Goal: Information Seeking & Learning: Understand process/instructions

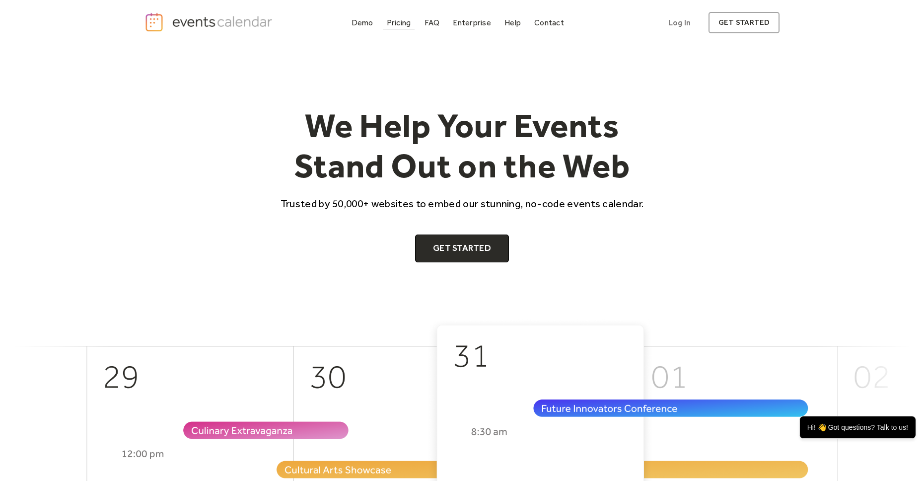
click at [402, 22] on div "Pricing" at bounding box center [399, 22] width 24 height 5
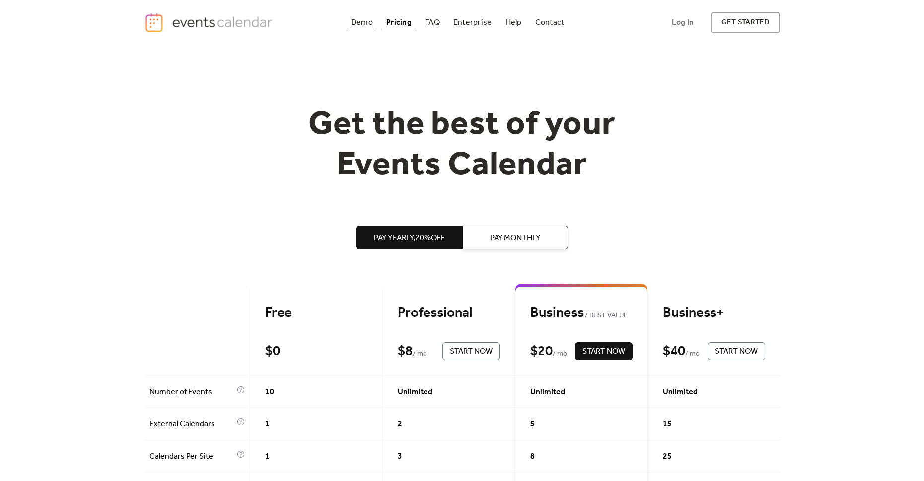
click at [352, 21] on div "Demo" at bounding box center [362, 22] width 22 height 5
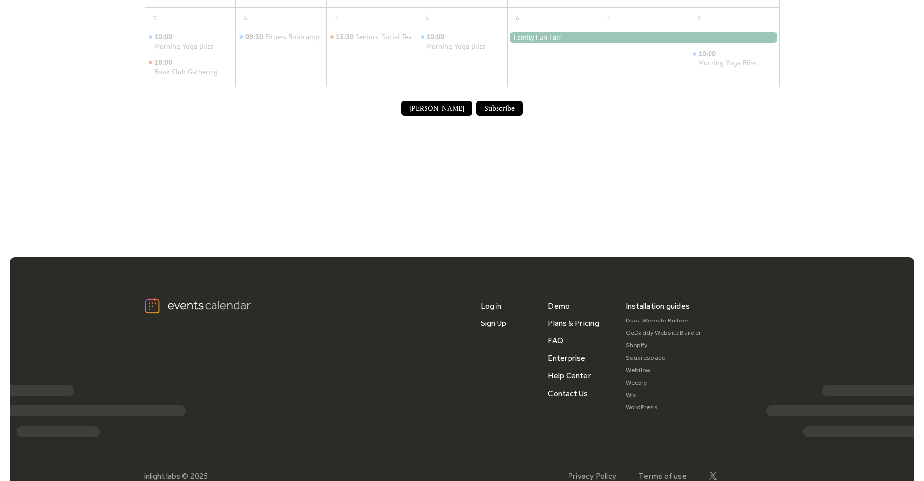
scroll to position [720, 0]
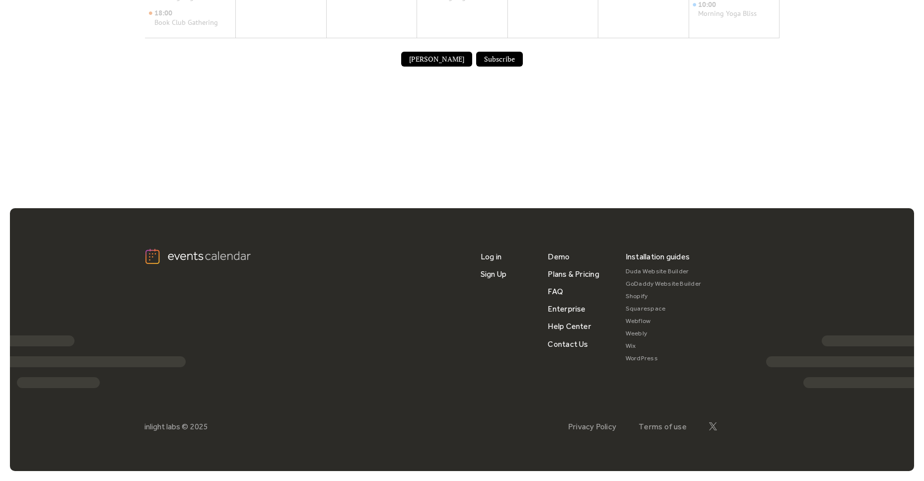
click at [648, 269] on link "Duda Website Builder" at bounding box center [664, 271] width 76 height 12
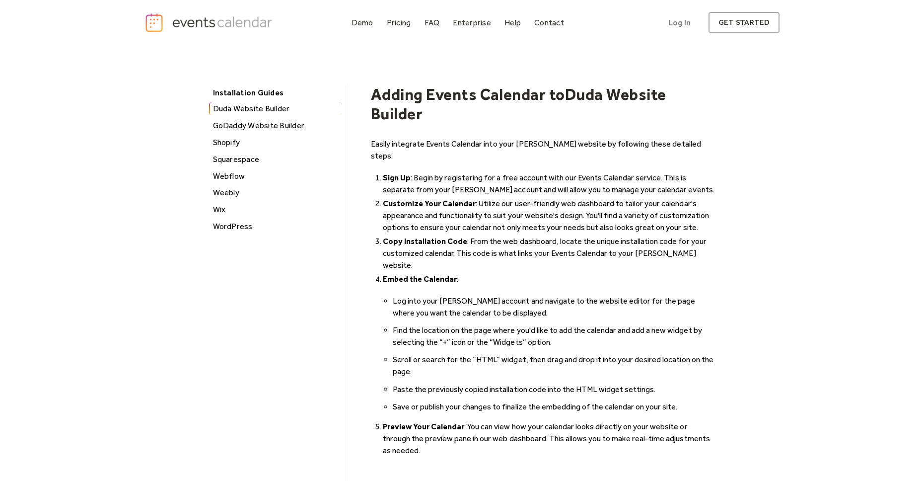
click at [275, 124] on div "GoDaddy Website Builder" at bounding box center [276, 125] width 132 height 13
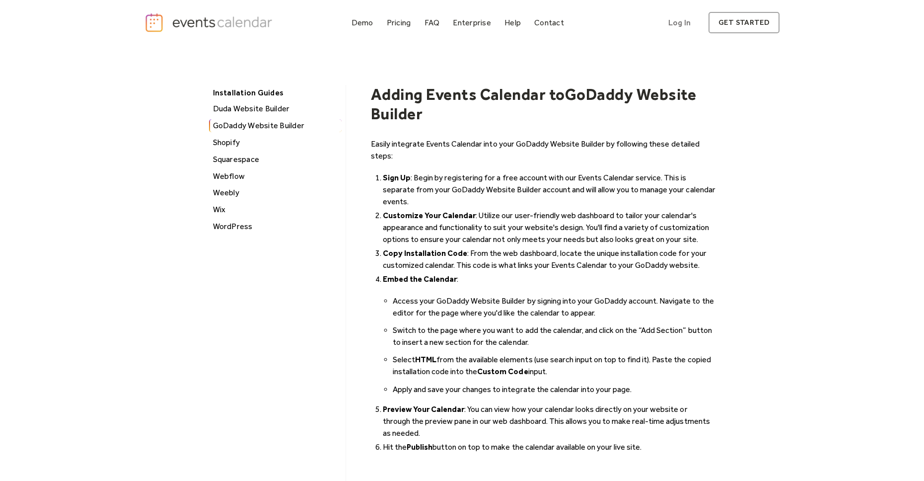
click at [231, 141] on div "Shopify" at bounding box center [276, 142] width 132 height 13
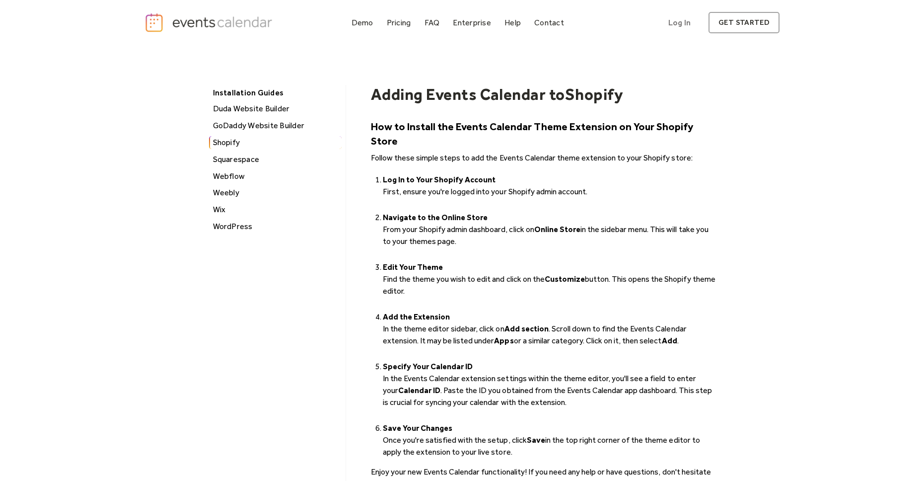
click at [223, 159] on div "Squarespace" at bounding box center [276, 159] width 132 height 13
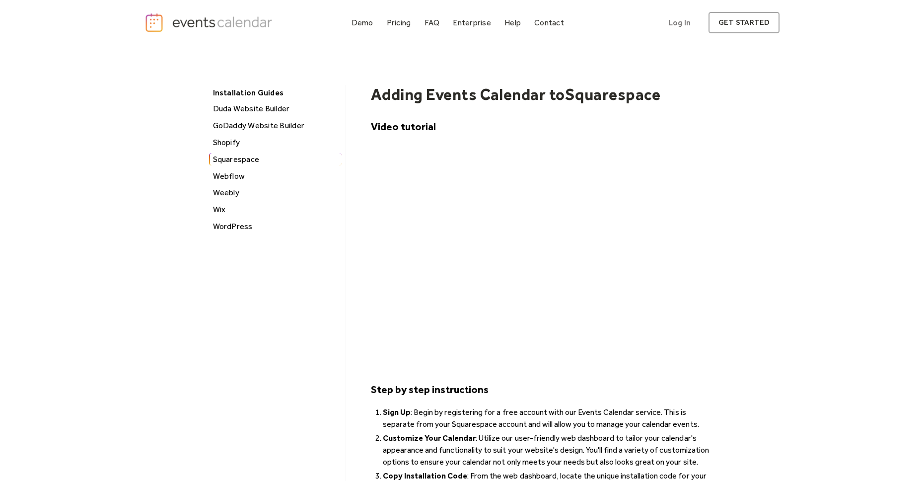
click at [825, 113] on div "Installation Guides [PERSON_NAME] Website Builder GoDaddy Website Builder Shopi…" at bounding box center [462, 406] width 924 height 722
click at [683, 26] on link "Log In" at bounding box center [680, 22] width 42 height 21
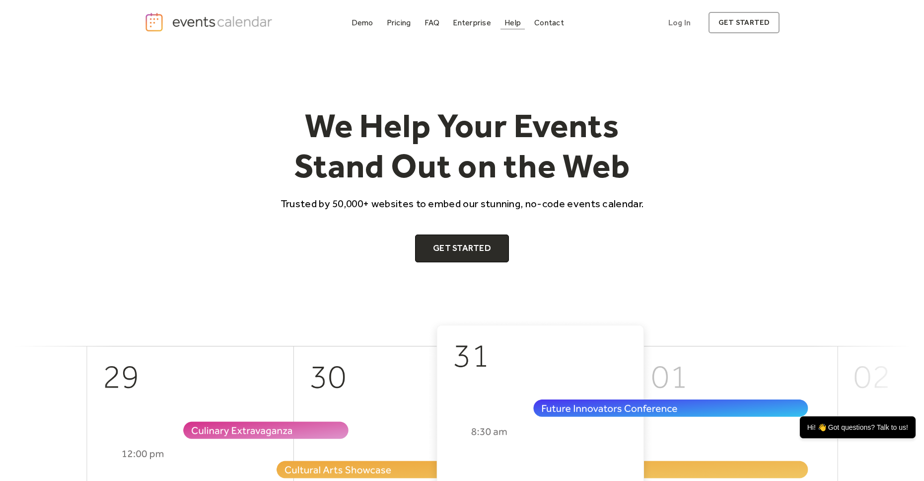
click at [512, 23] on div "Help" at bounding box center [513, 22] width 16 height 5
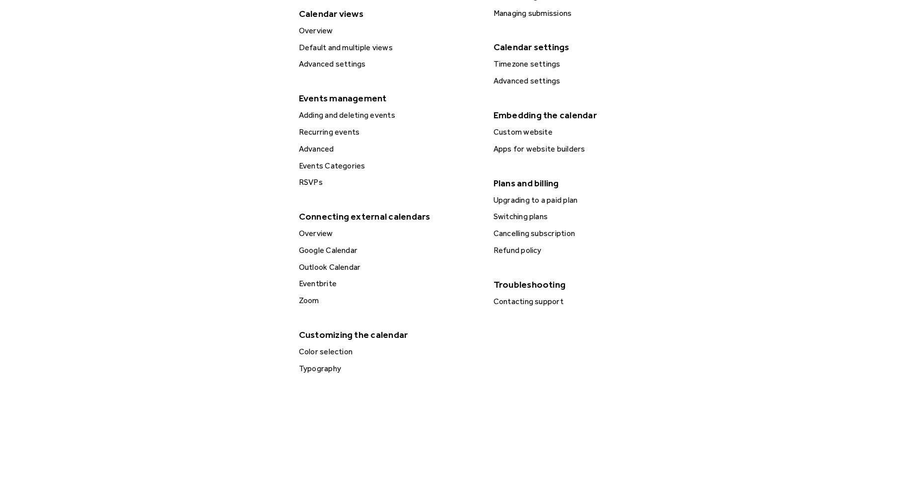
scroll to position [323, 0]
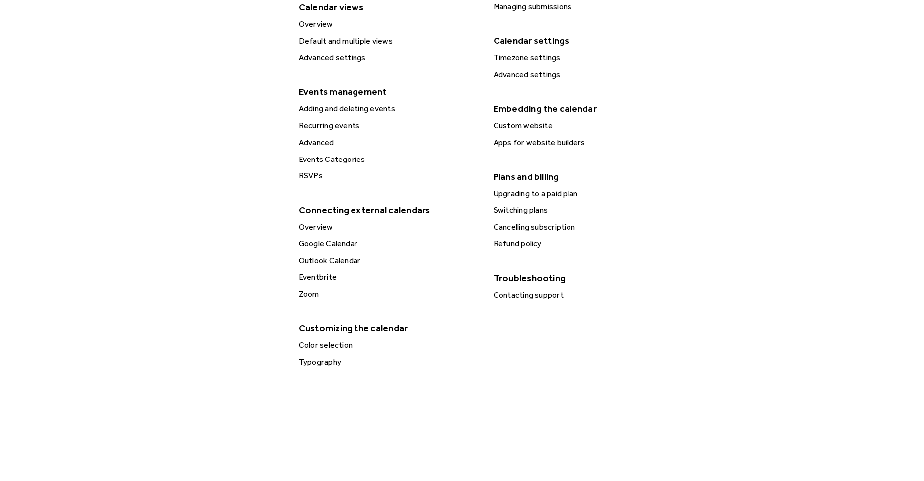
click at [543, 129] on div "Custom website" at bounding box center [584, 125] width 186 height 13
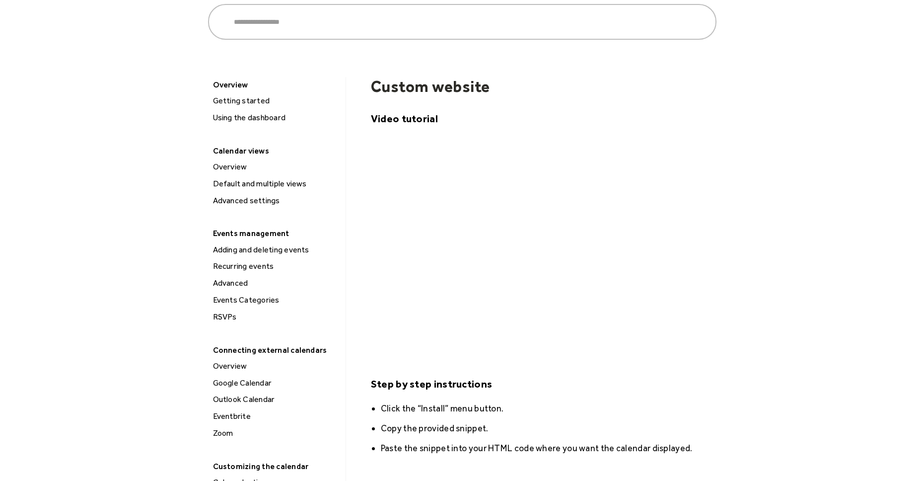
scroll to position [87, 0]
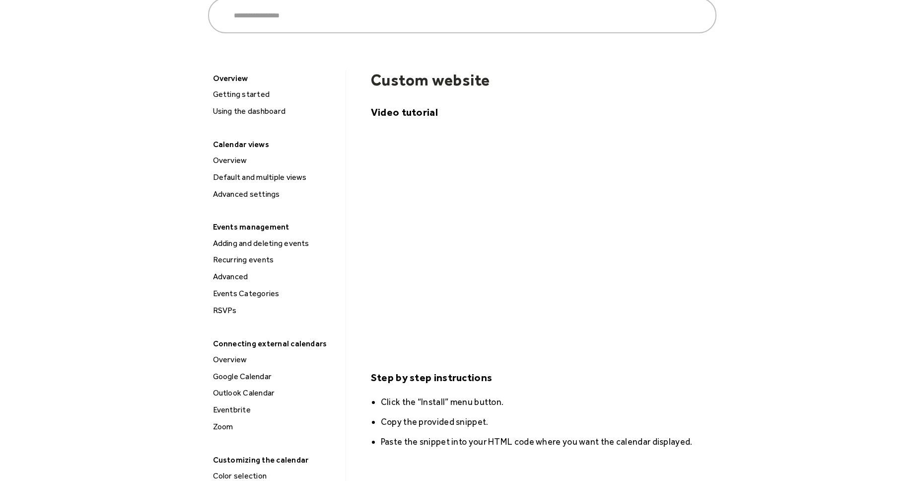
click at [720, 408] on div "Search ****** Bigcommerce Squarespace Weebly WordPress Shopify Wix Overview Get…" at bounding box center [463, 443] width 636 height 970
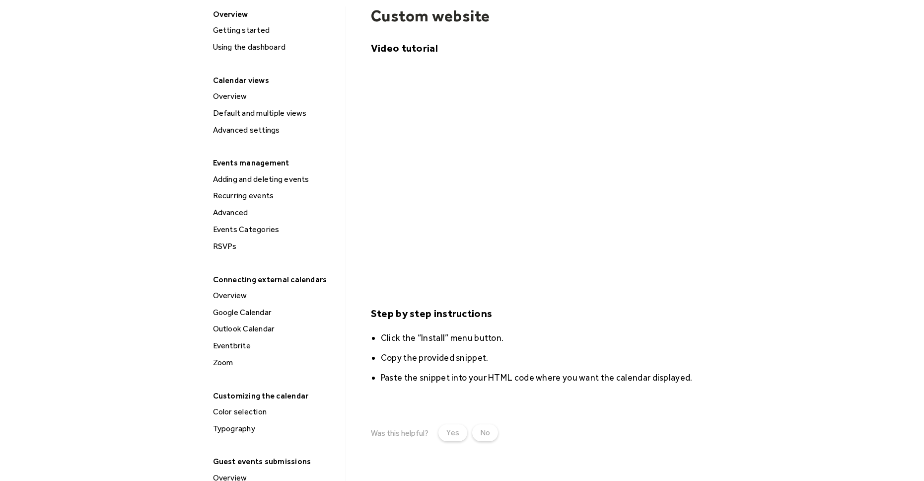
scroll to position [157, 0]
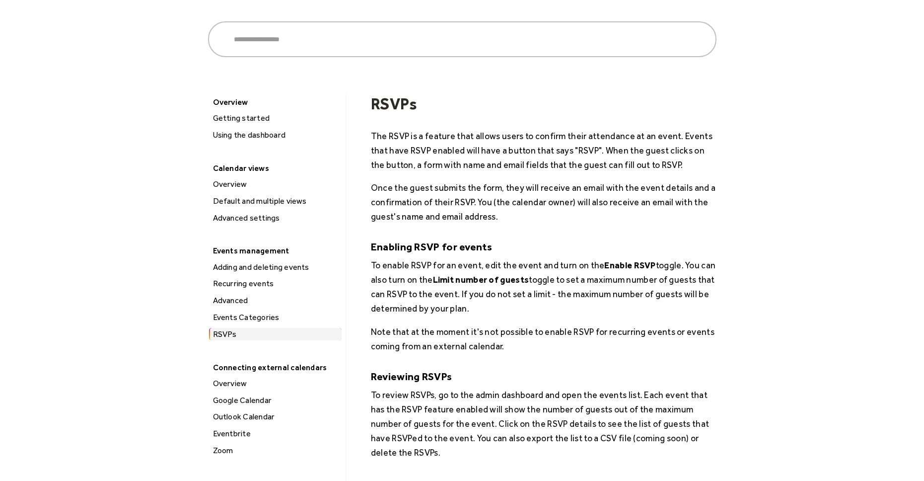
scroll to position [76, 0]
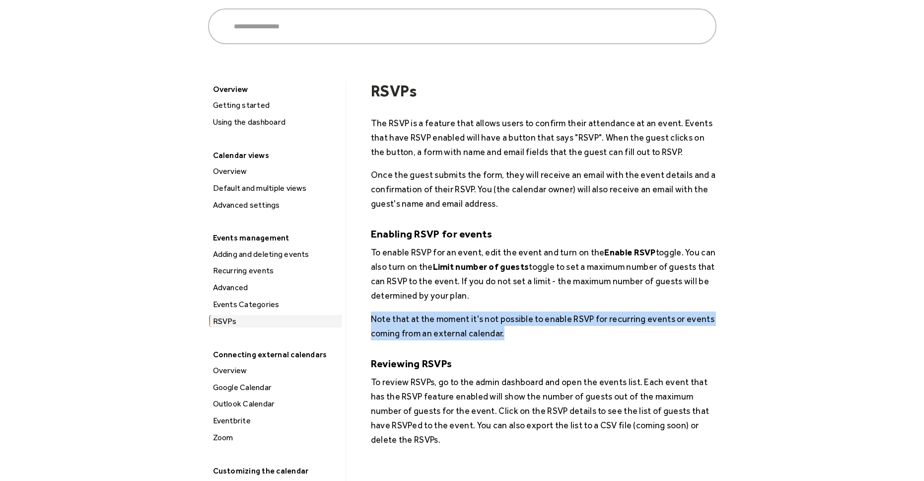
drag, startPoint x: 371, startPoint y: 317, endPoint x: 537, endPoint y: 337, distance: 168.1
click at [537, 337] on p "Note that at the moment it's not possible to enable RSVP for recurring events o…" at bounding box center [544, 325] width 346 height 29
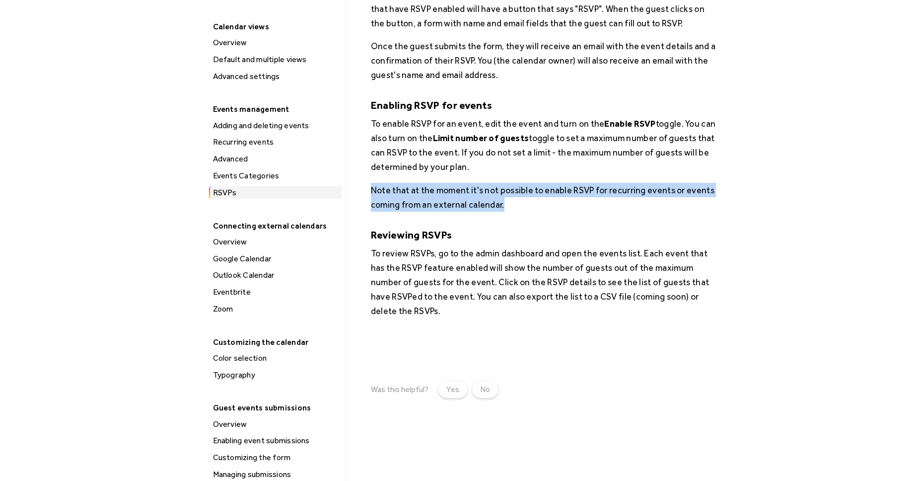
scroll to position [107, 0]
